Goal: Task Accomplishment & Management: Use online tool/utility

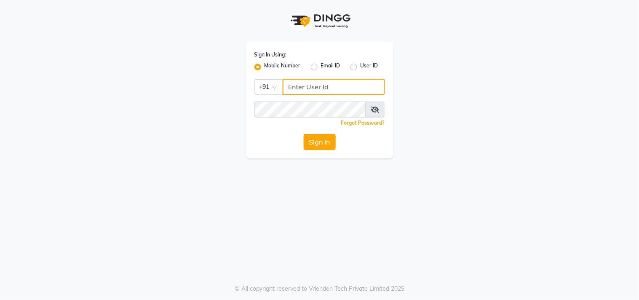
type input "9559808482"
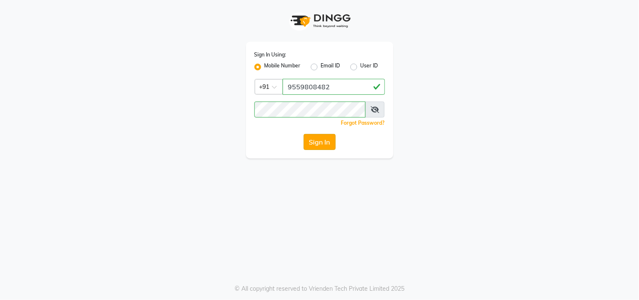
click at [323, 145] on button "Sign In" at bounding box center [320, 142] width 32 height 16
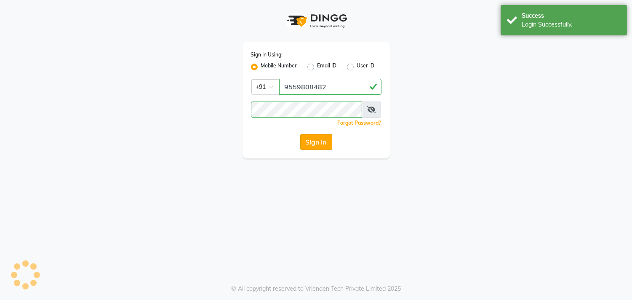
select select "service"
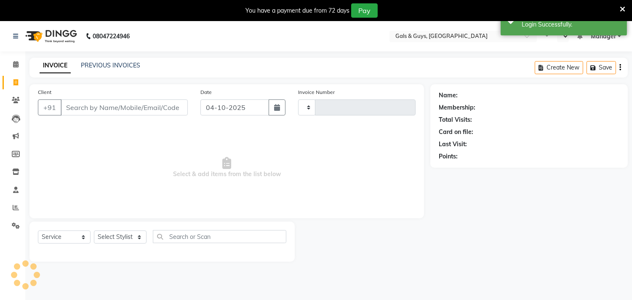
type input "0893"
select select "en"
select select "7505"
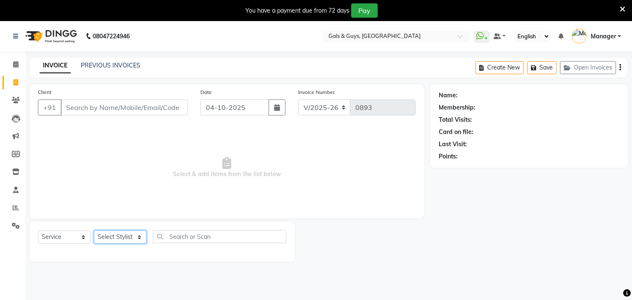
click at [121, 238] on select "Select Stylist [PERSON_NAME] ADVANCE ALKA [PERSON_NAME] B-WAX KUNAL Manager MEM…" at bounding box center [120, 236] width 53 height 13
select select "89770"
click at [94, 231] on select "Select Stylist [PERSON_NAME] ADVANCE ALKA [PERSON_NAME] B-WAX KUNAL Manager MEM…" at bounding box center [120, 236] width 53 height 13
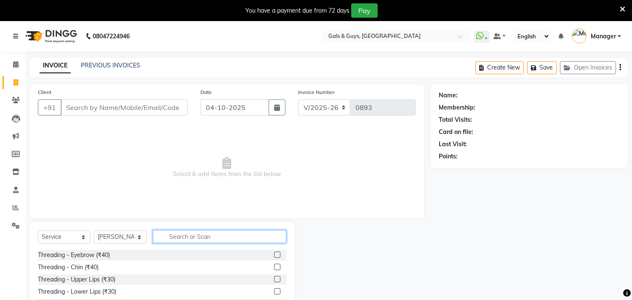
click at [198, 241] on input "text" at bounding box center [220, 236] width 134 height 13
type input "cut"
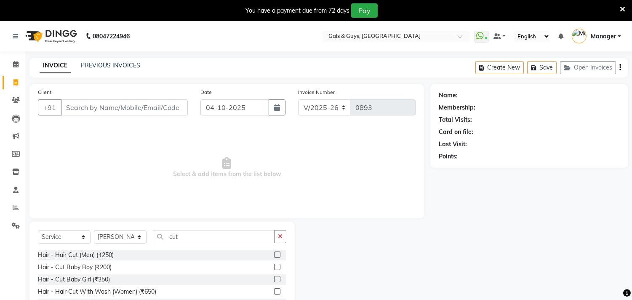
click at [274, 255] on label at bounding box center [277, 255] width 6 height 6
click at [274, 255] on input "checkbox" at bounding box center [276, 254] width 5 height 5
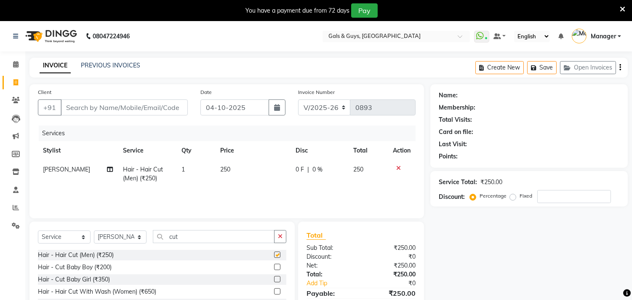
checkbox input "false"
drag, startPoint x: 196, startPoint y: 237, endPoint x: 103, endPoint y: 238, distance: 92.7
click at [123, 238] on div "Select Service Product Membership Package Voucher Prepaid Gift Card Select Styl…" at bounding box center [162, 240] width 249 height 20
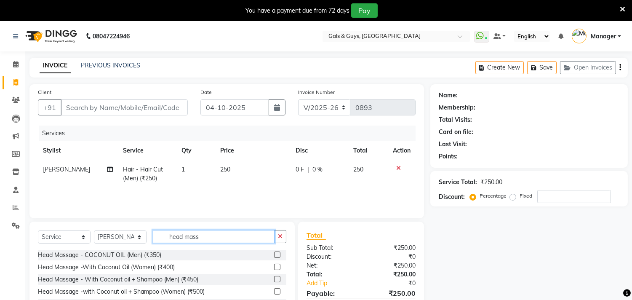
type input "head mass"
click at [276, 281] on label at bounding box center [277, 279] width 6 height 6
click at [276, 281] on input "checkbox" at bounding box center [276, 279] width 5 height 5
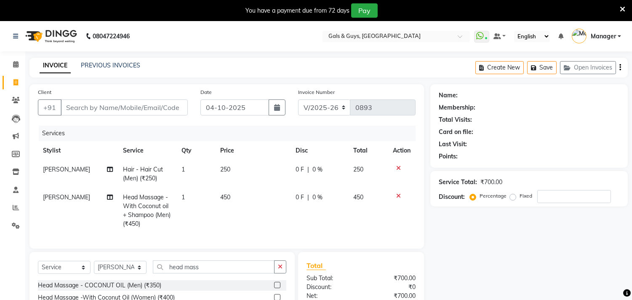
checkbox input "false"
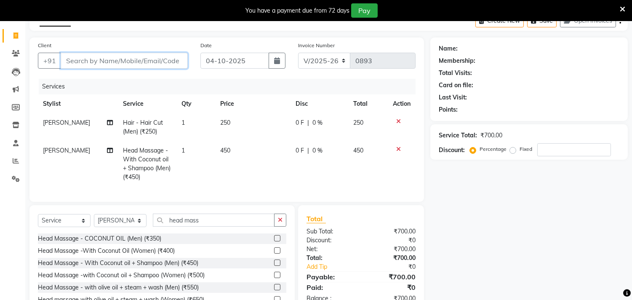
click at [146, 57] on input "Client" at bounding box center [124, 61] width 127 height 16
type input "s"
type input "0"
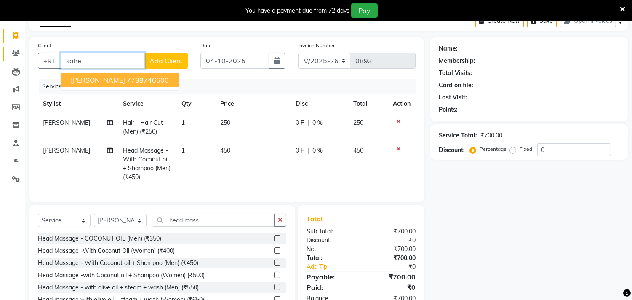
drag, startPoint x: 88, startPoint y: 59, endPoint x: 9, endPoint y: 50, distance: 79.7
click at [9, 51] on app-home "08047224946 Select Location × Gals & Guys, [GEOGRAPHIC_DATA] WhatsApp Status ✕ …" at bounding box center [316, 152] width 632 height 357
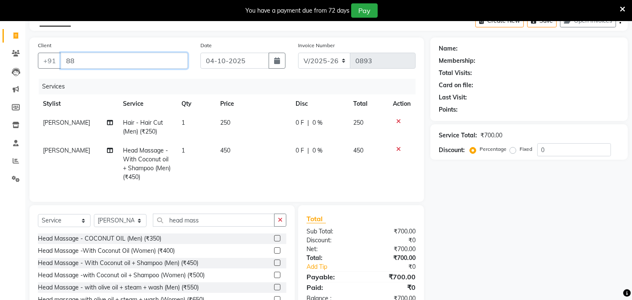
type input "8"
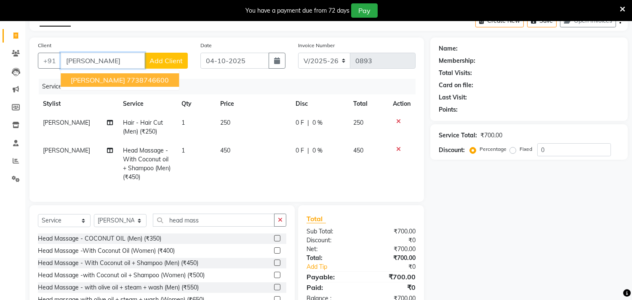
click at [144, 79] on button "[PERSON_NAME] 7738746600" at bounding box center [120, 79] width 118 height 13
type input "7738746600"
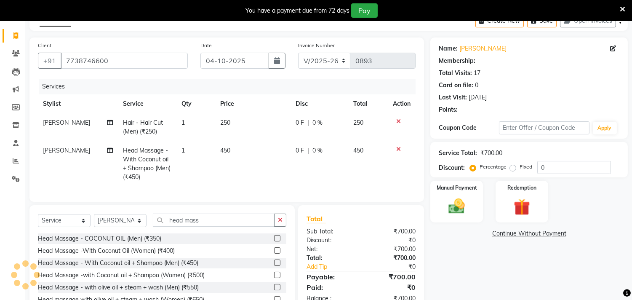
select select "1: Object"
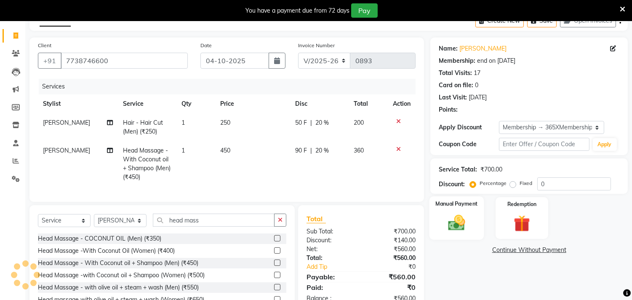
type input "20"
click at [520, 181] on label "Fixed" at bounding box center [526, 183] width 13 height 8
click at [513, 181] on input "Fixed" at bounding box center [515, 183] width 6 height 6
radio input "true"
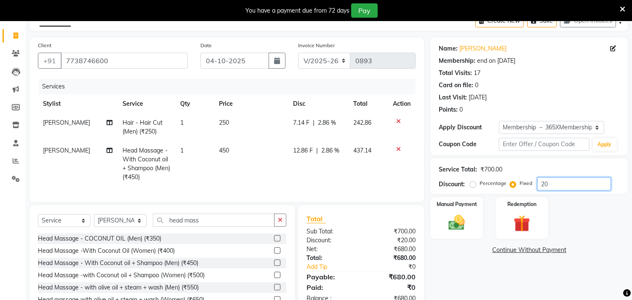
drag, startPoint x: 559, startPoint y: 183, endPoint x: 524, endPoint y: 188, distance: 35.3
click at [525, 188] on div "Percentage Fixed 20" at bounding box center [541, 183] width 139 height 13
type input "150"
click at [458, 225] on img at bounding box center [457, 223] width 28 height 20
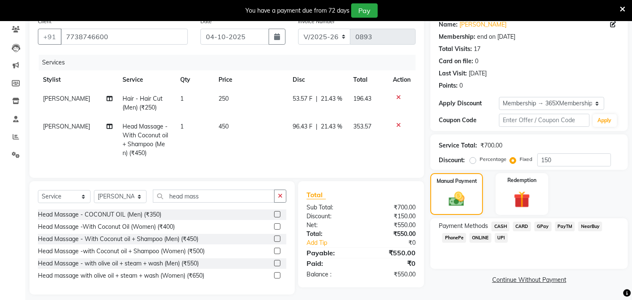
scroll to position [85, 0]
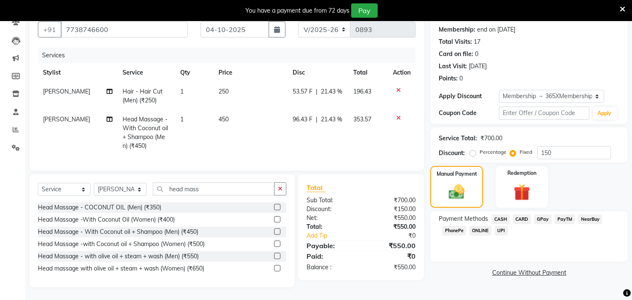
click at [539, 214] on span "GPay" at bounding box center [543, 219] width 17 height 10
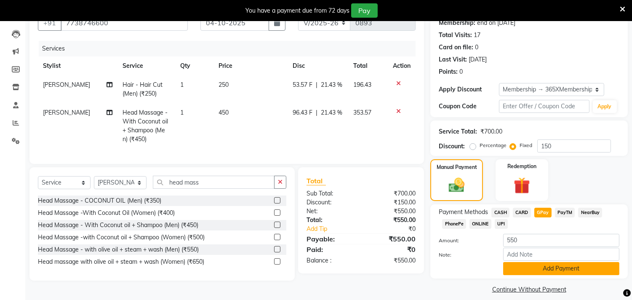
click at [556, 269] on button "Add Payment" at bounding box center [561, 268] width 116 height 13
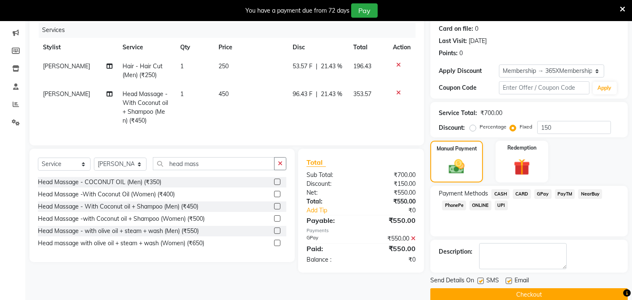
scroll to position [117, 0]
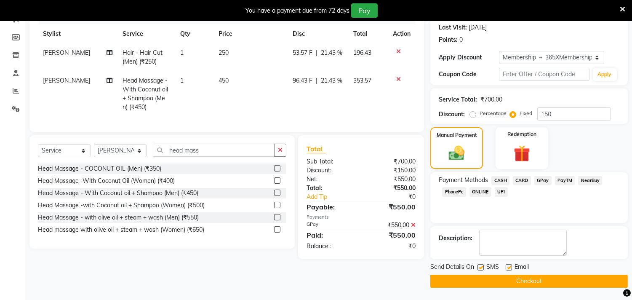
click at [597, 281] on button "Checkout" at bounding box center [530, 281] width 198 height 13
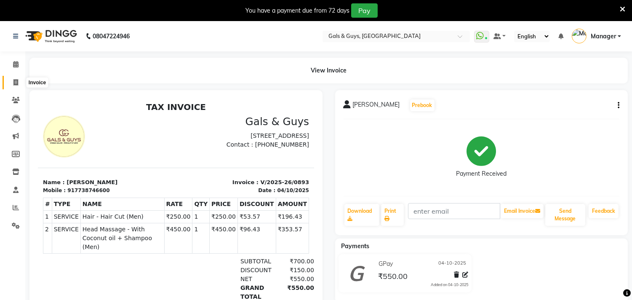
click at [19, 81] on span at bounding box center [15, 83] width 15 height 10
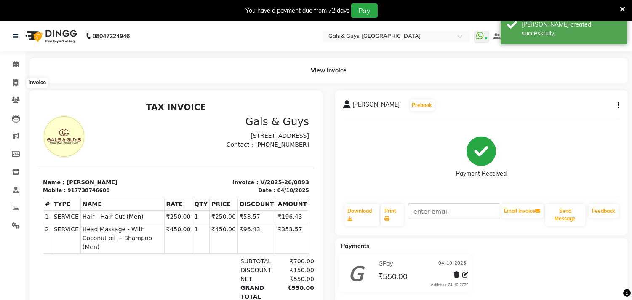
select select "service"
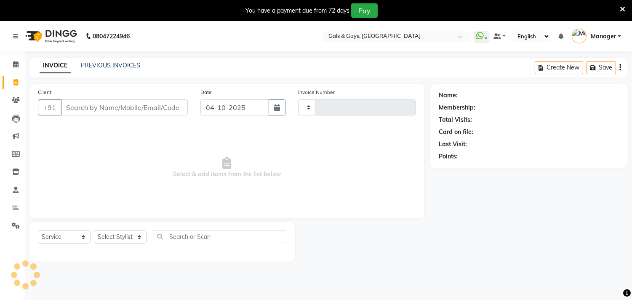
scroll to position [21, 0]
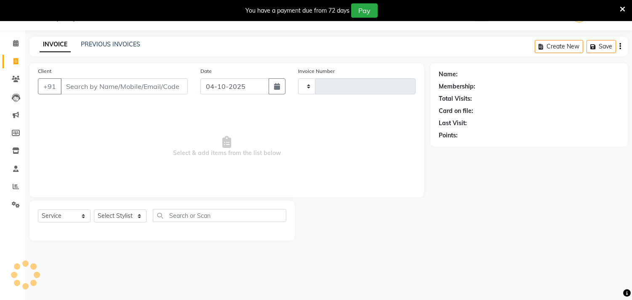
type input "0894"
select select "7505"
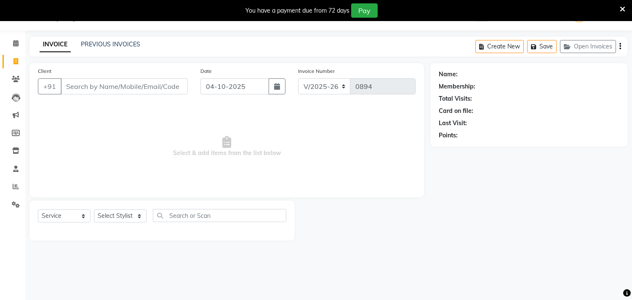
click at [125, 95] on div "Client +91" at bounding box center [113, 84] width 163 height 35
click at [148, 85] on input "Client" at bounding box center [124, 86] width 127 height 16
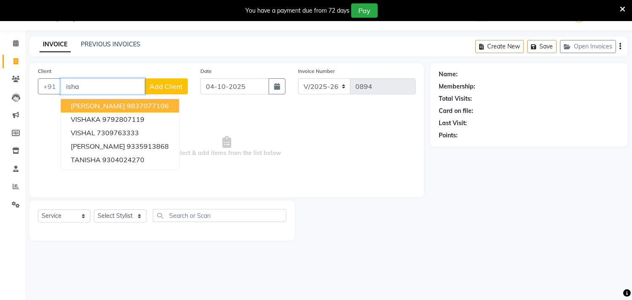
click at [104, 104] on span "[PERSON_NAME]" at bounding box center [98, 106] width 54 height 8
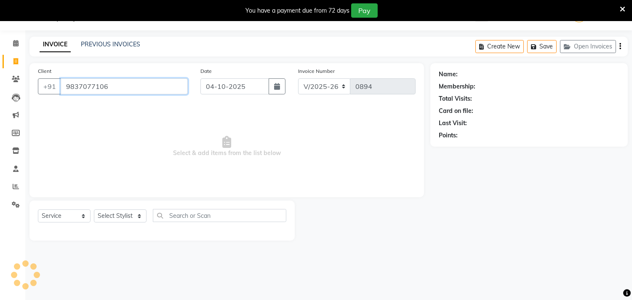
type input "9837077106"
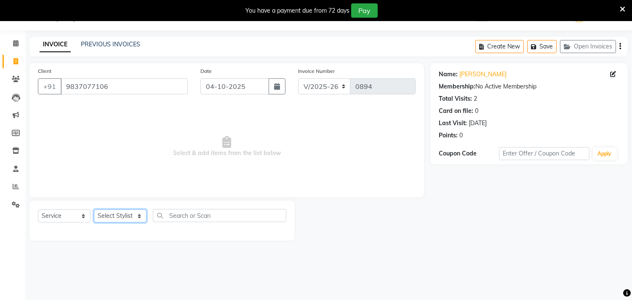
click at [137, 222] on select "Select Stylist [PERSON_NAME] ADVANCE ALKA [PERSON_NAME] B-WAX KUNAL Manager MEM…" at bounding box center [120, 215] width 53 height 13
select select "89770"
click at [94, 210] on select "Select Stylist [PERSON_NAME] ADVANCE ALKA [PERSON_NAME] B-WAX KUNAL Manager MEM…" at bounding box center [120, 215] width 53 height 13
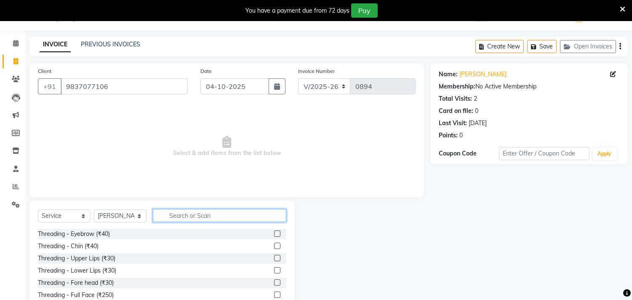
click at [183, 209] on input "text" at bounding box center [220, 215] width 134 height 13
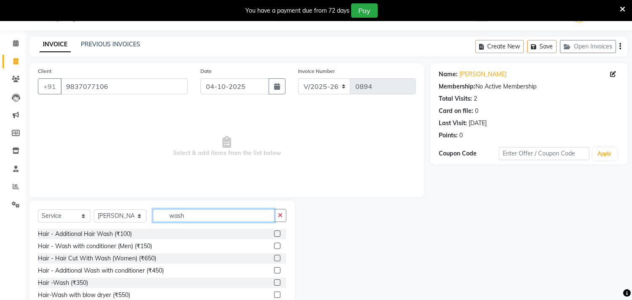
type input "wash"
click at [274, 284] on label at bounding box center [277, 282] width 6 height 6
click at [274, 284] on input "checkbox" at bounding box center [276, 282] width 5 height 5
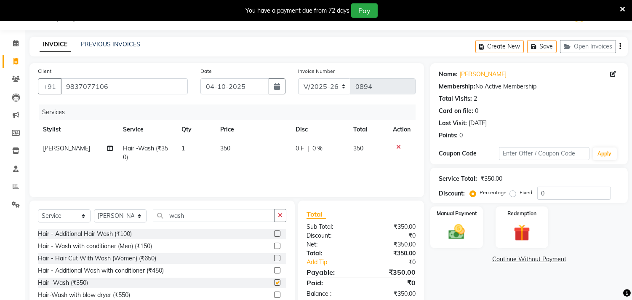
checkbox input "false"
click at [140, 216] on select "Select Stylist [PERSON_NAME] ADVANCE ALKA [PERSON_NAME] B-WAX KUNAL Manager MEM…" at bounding box center [120, 215] width 53 height 13
select select "66163"
click at [94, 210] on select "Select Stylist [PERSON_NAME] ADVANCE ALKA [PERSON_NAME] B-WAX KUNAL Manager MEM…" at bounding box center [120, 215] width 53 height 13
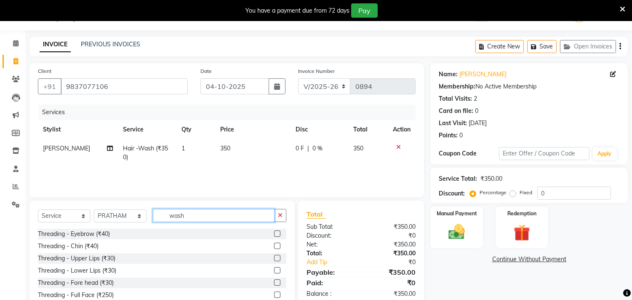
click at [196, 215] on input "wash" at bounding box center [214, 215] width 122 height 13
click at [208, 220] on input "wash" at bounding box center [214, 215] width 122 height 13
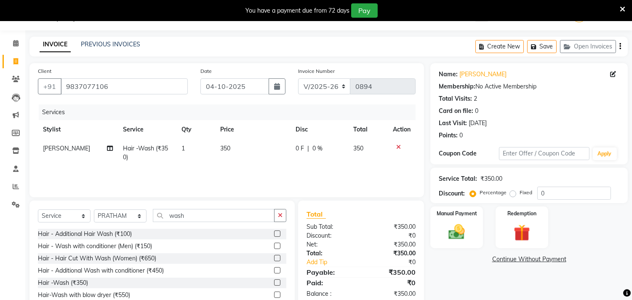
click at [274, 295] on label at bounding box center [277, 295] width 6 height 6
click at [274, 295] on input "checkbox" at bounding box center [276, 294] width 5 height 5
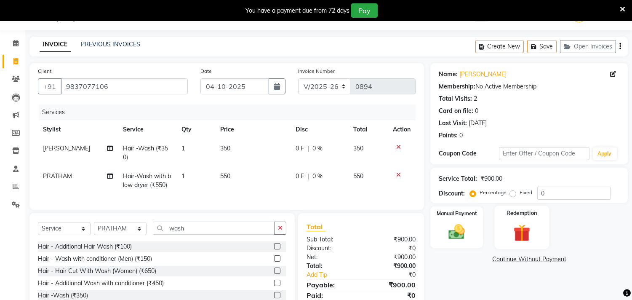
checkbox input "false"
click at [471, 234] on div "Manual Payment" at bounding box center [457, 227] width 55 height 43
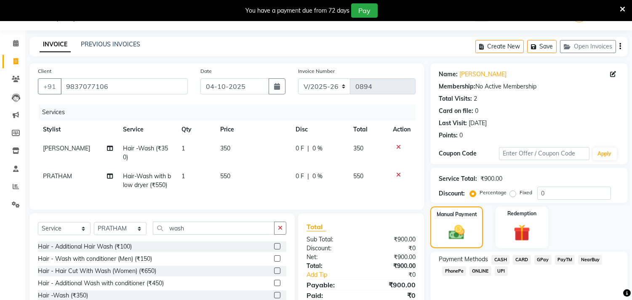
click at [510, 259] on div "CARD" at bounding box center [520, 260] width 21 height 11
click at [496, 256] on span "CASH" at bounding box center [501, 260] width 18 height 10
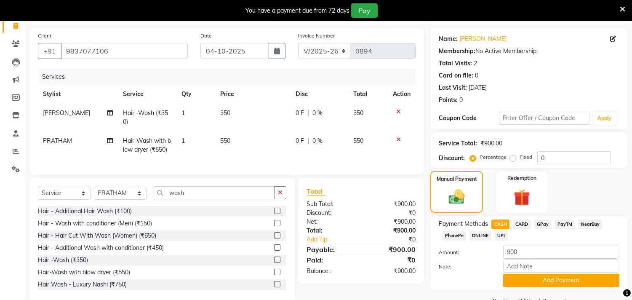
scroll to position [78, 0]
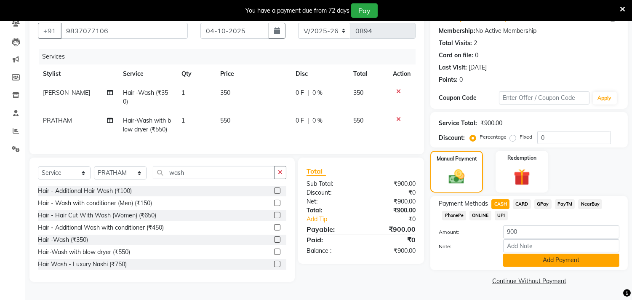
click at [560, 262] on button "Add Payment" at bounding box center [561, 260] width 116 height 13
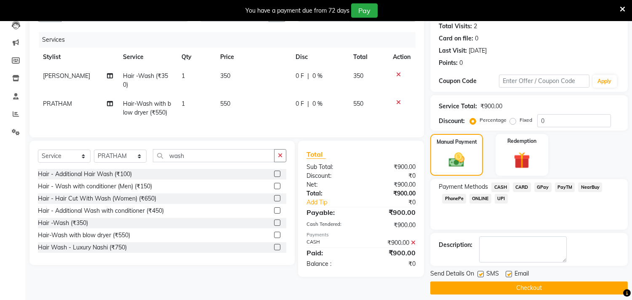
scroll to position [100, 0]
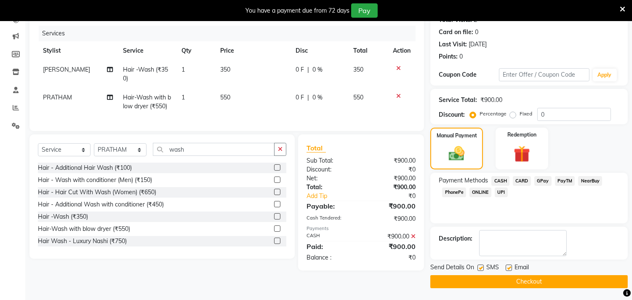
click at [549, 283] on button "Checkout" at bounding box center [530, 281] width 198 height 13
